Goal: Information Seeking & Learning: Learn about a topic

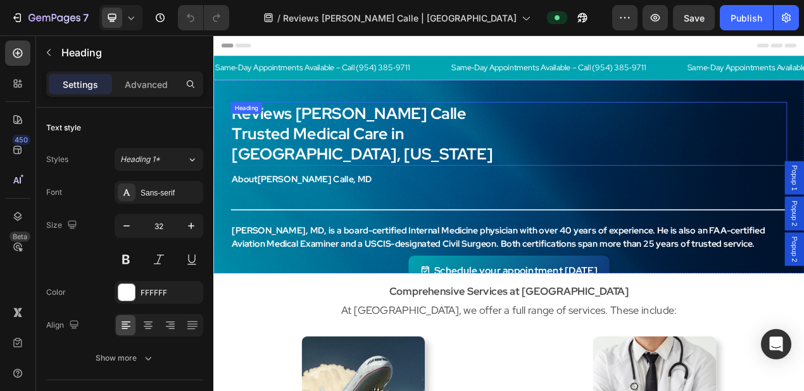
click at [308, 137] on div "Reviews Dr. Phanor Calle Trusted Medical Care in Weston, Florida Heading" at bounding box center [593, 162] width 715 height 82
click at [381, 144] on strong "Reviews [PERSON_NAME] Calle" at bounding box center [387, 135] width 301 height 27
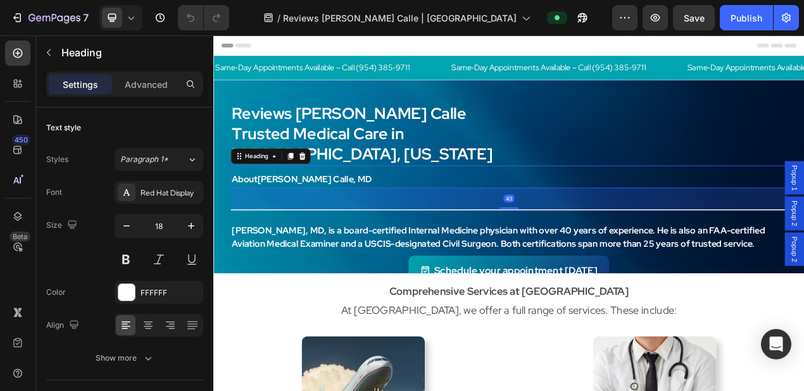
click at [303, 213] on strong "[PERSON_NAME] Calle" at bounding box center [331, 220] width 123 height 15
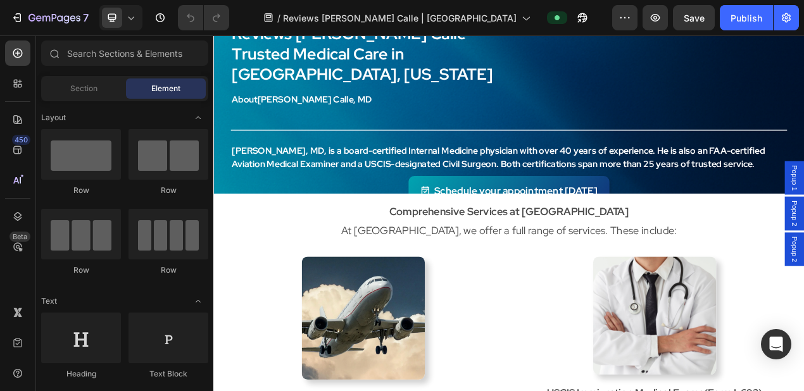
scroll to position [143, 0]
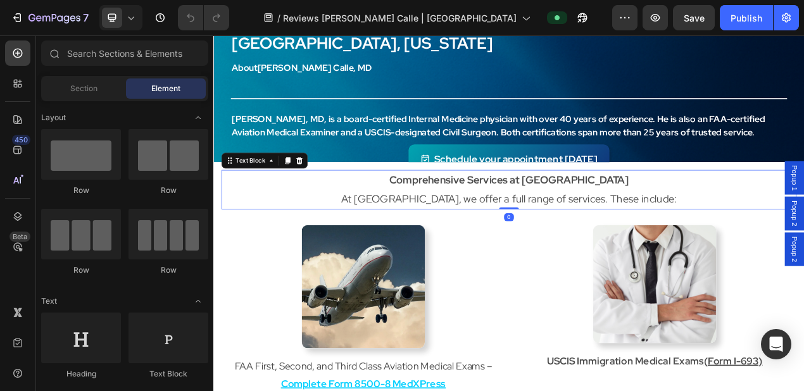
click at [539, 233] on p "Comprehensive Services at [GEOGRAPHIC_DATA] At [GEOGRAPHIC_DATA], we offer a fu…" at bounding box center [593, 234] width 737 height 48
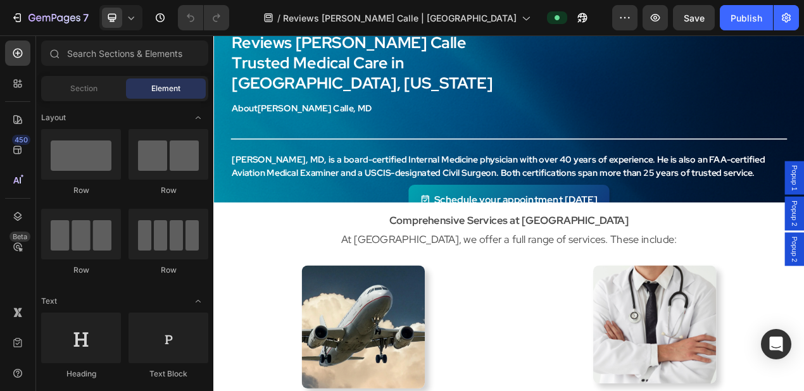
scroll to position [0, 0]
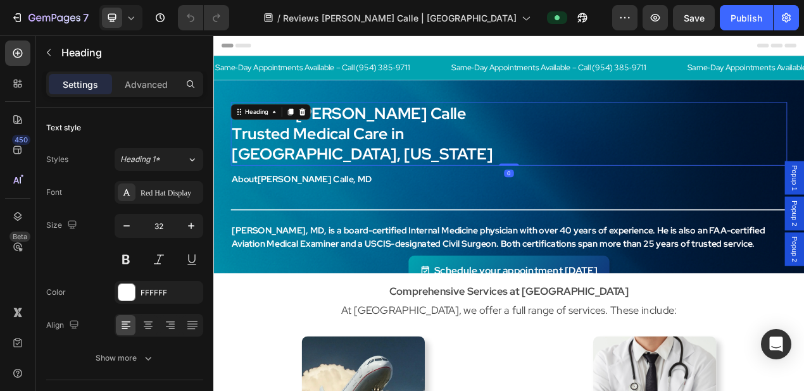
click at [379, 142] on strong "Reviews [PERSON_NAME] Calle" at bounding box center [387, 135] width 301 height 27
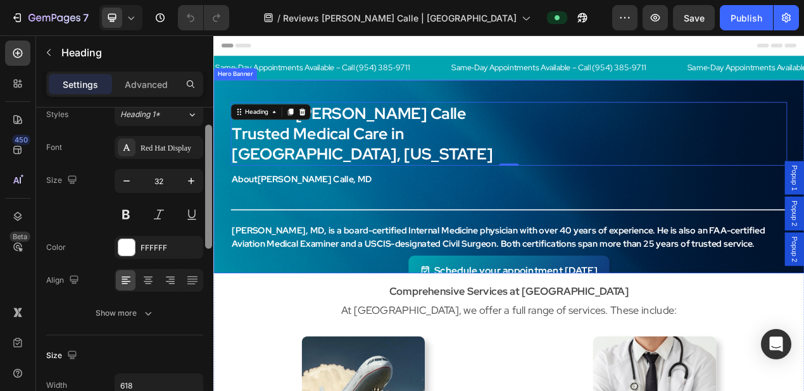
drag, startPoint x: 422, startPoint y: 248, endPoint x: 215, endPoint y: 309, distance: 216.0
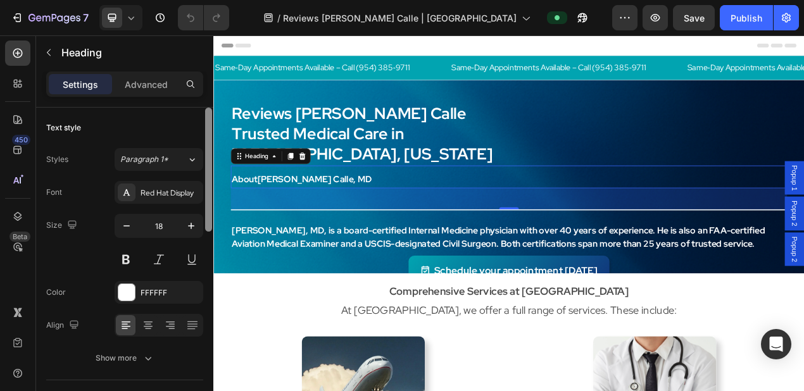
click at [407, 209] on h2 "About Dr. Phanor Calle , MD" at bounding box center [431, 220] width 391 height 23
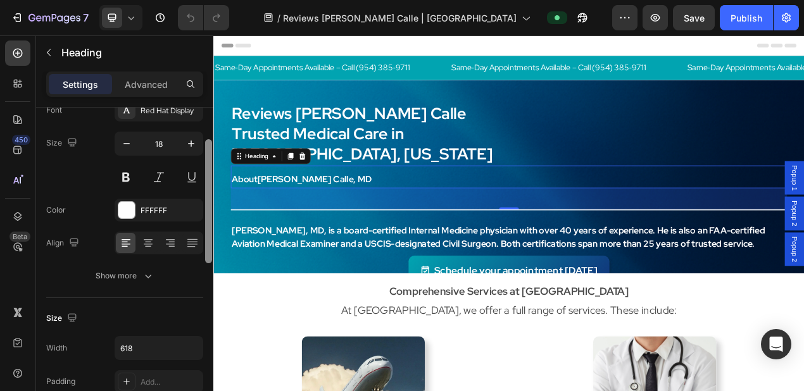
scroll to position [79, 0]
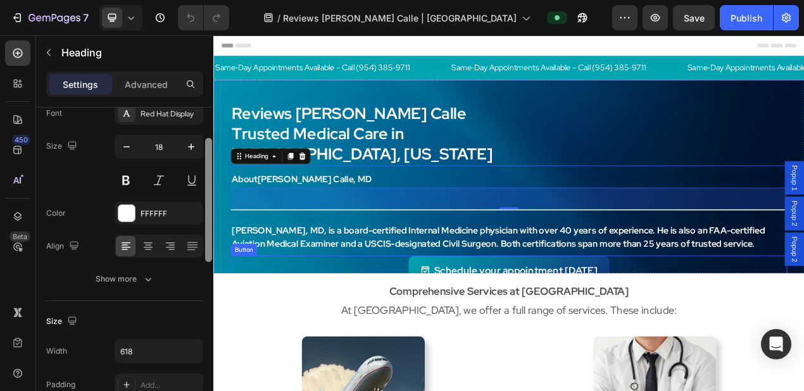
click at [341, 318] on div "Schedule your appointment today Button" at bounding box center [593, 337] width 715 height 38
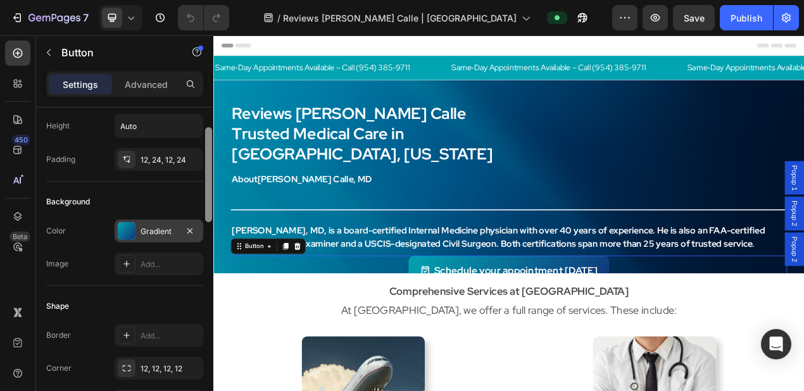
scroll to position [60, 0]
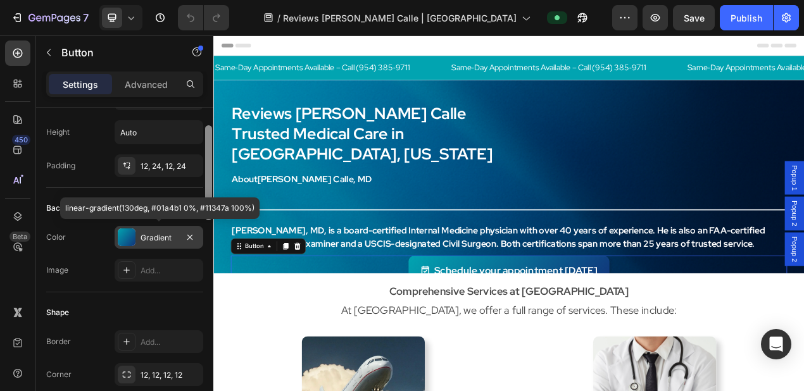
click at [126, 236] on div at bounding box center [127, 238] width 18 height 18
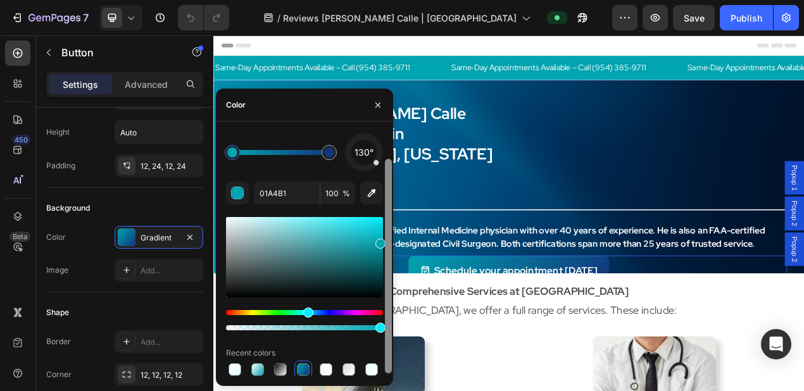
scroll to position [34, 0]
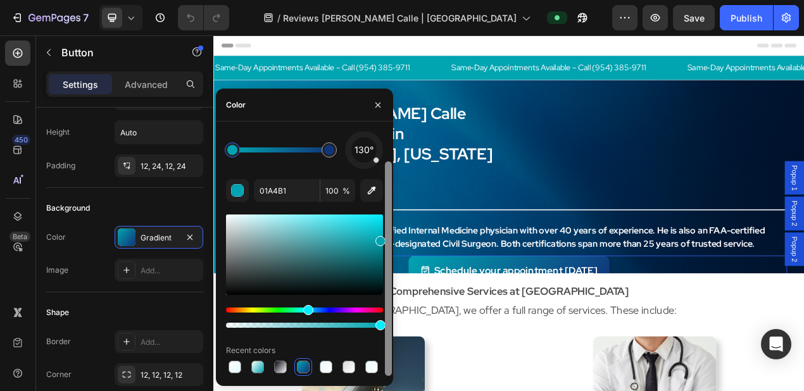
drag, startPoint x: 389, startPoint y: 336, endPoint x: 384, endPoint y: 368, distance: 32.7
click at [384, 368] on div at bounding box center [388, 254] width 9 height 244
click at [555, 160] on strong "Trusted Medical Care in [GEOGRAPHIC_DATA], [US_STATE]" at bounding box center [405, 175] width 336 height 54
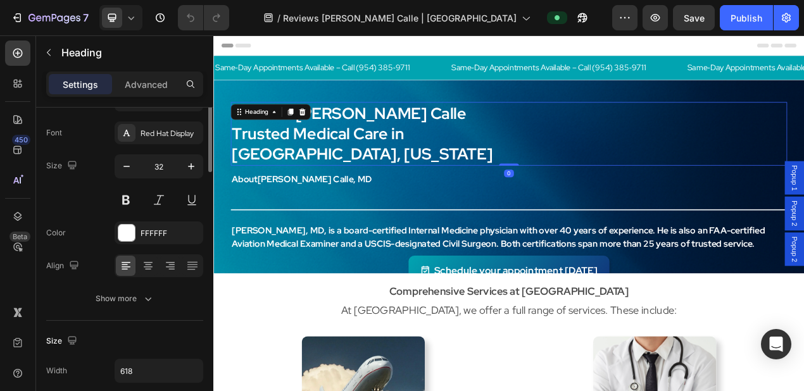
scroll to position [0, 0]
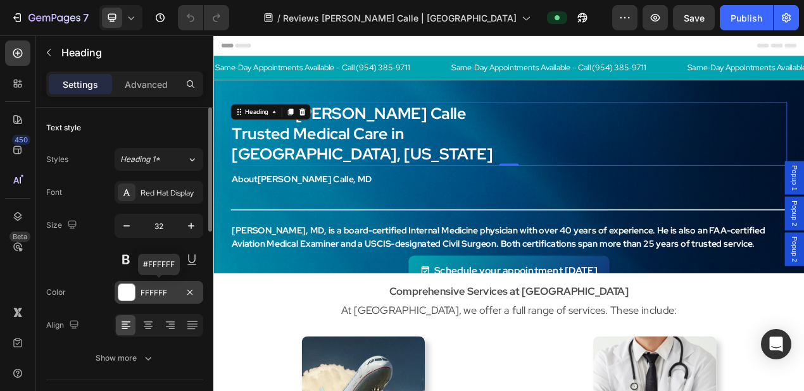
click at [127, 293] on div at bounding box center [126, 292] width 16 height 16
